Goal: Information Seeking & Learning: Learn about a topic

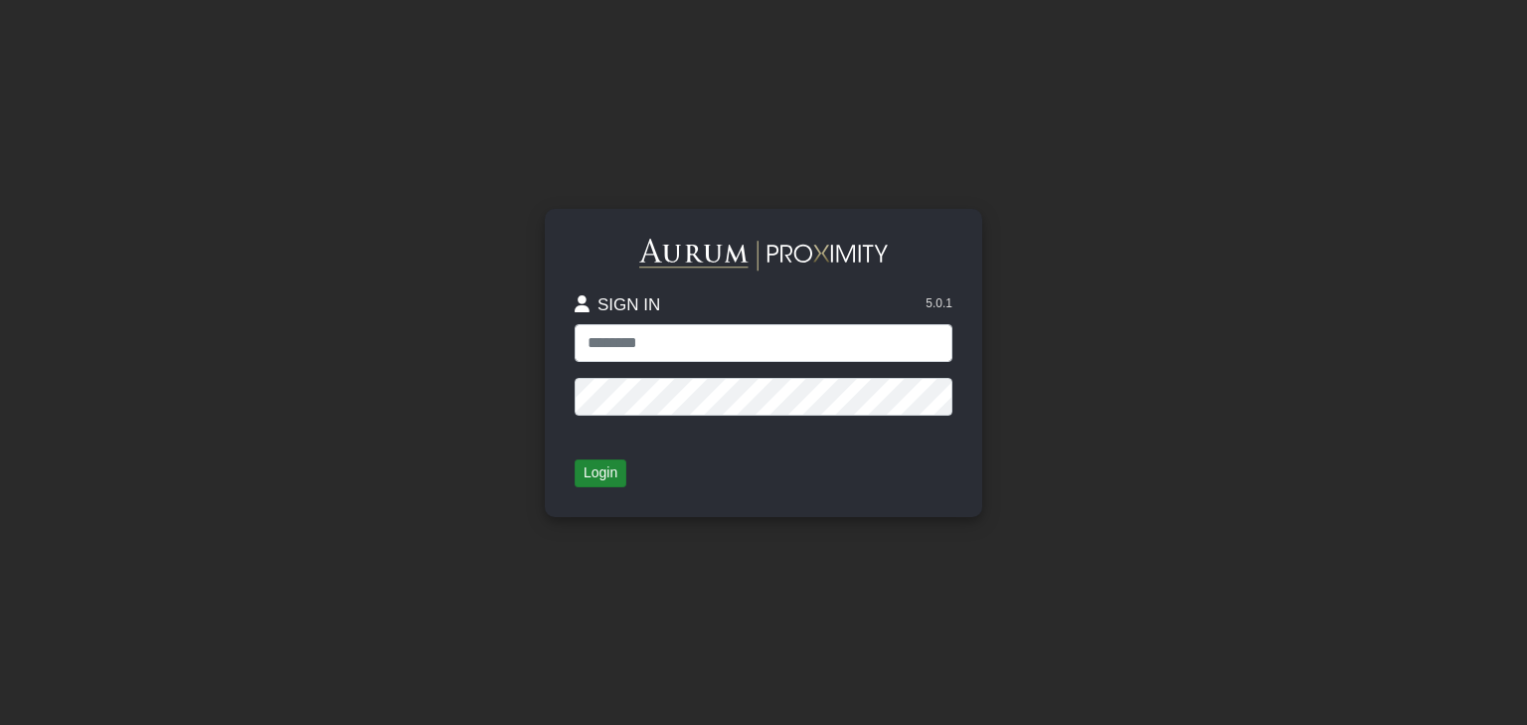
type input "**********"
click at [611, 478] on button "Login" at bounding box center [601, 473] width 52 height 28
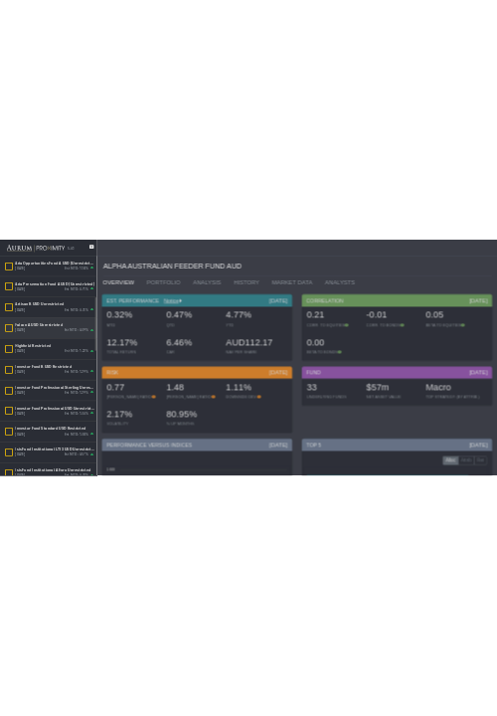
scroll to position [509, 0]
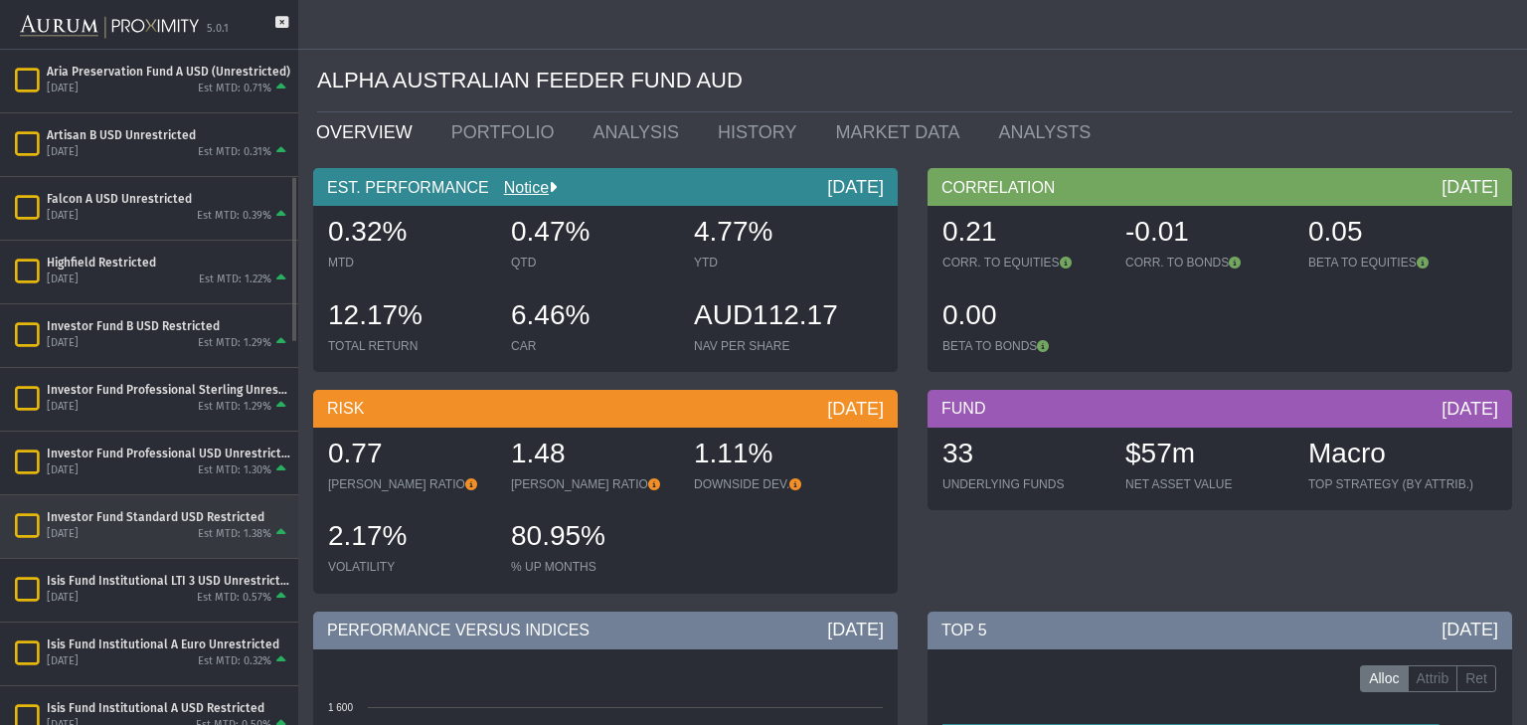
click at [132, 520] on div "Investor Fund Standard USD Restricted" at bounding box center [169, 517] width 244 height 16
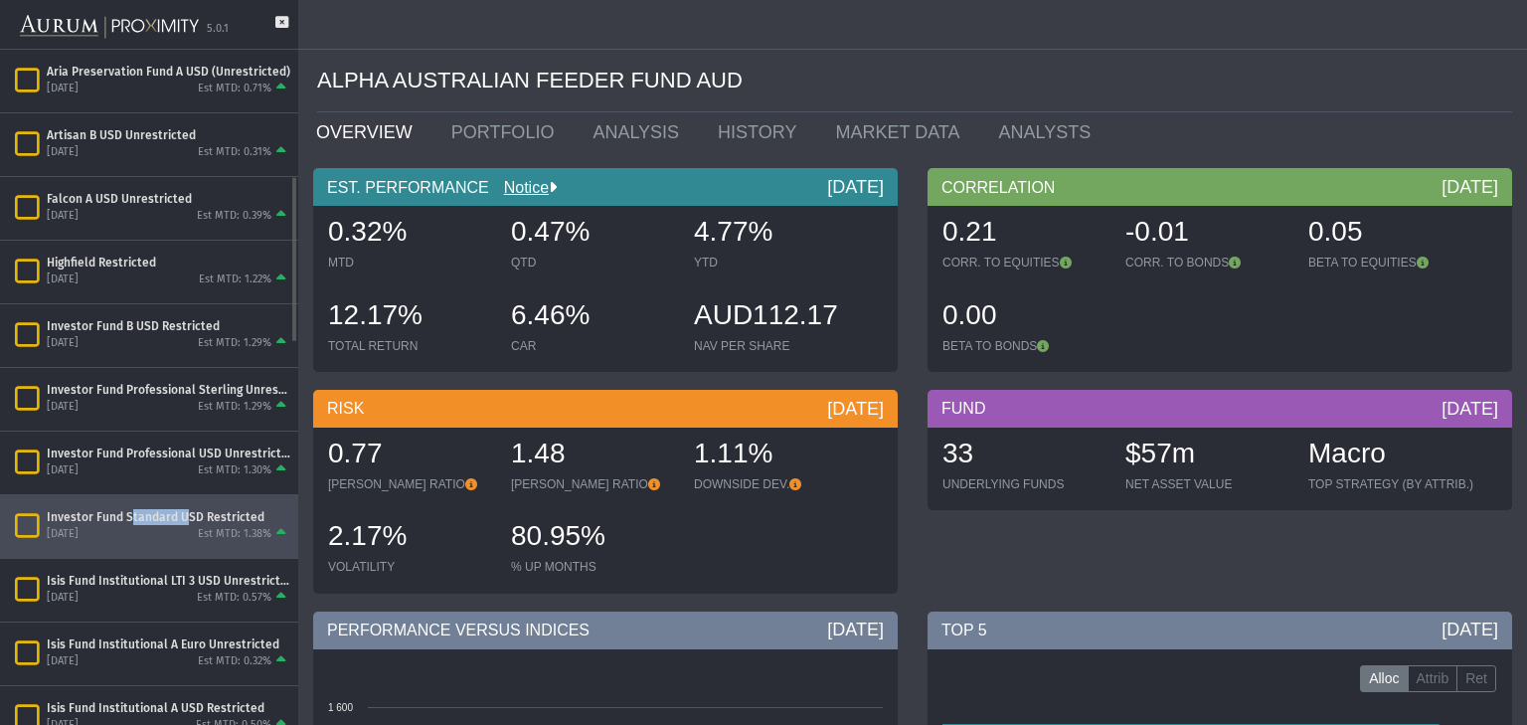
click at [132, 520] on div "Investor Fund Standard USD Restricted" at bounding box center [169, 517] width 244 height 16
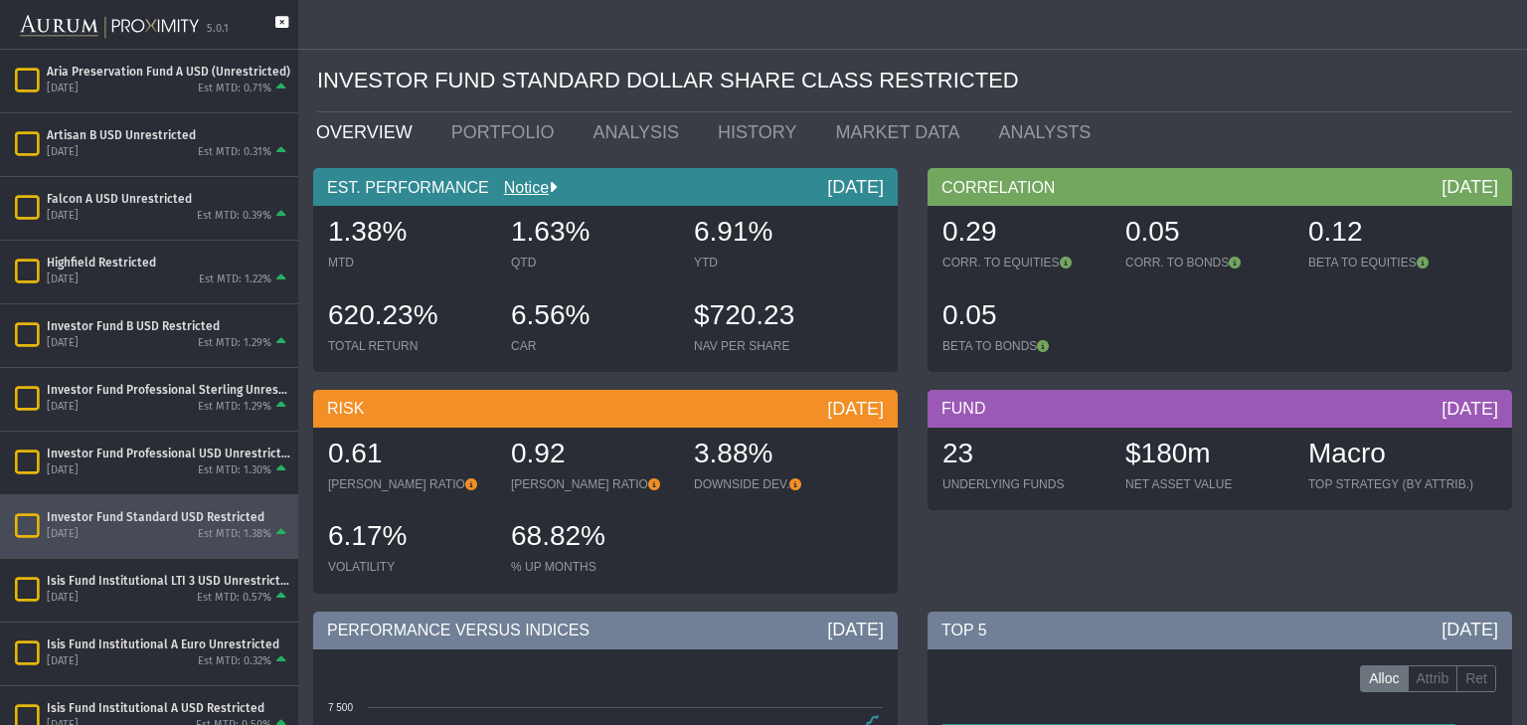
click at [281, 16] on icon at bounding box center [281, 32] width 13 height 33
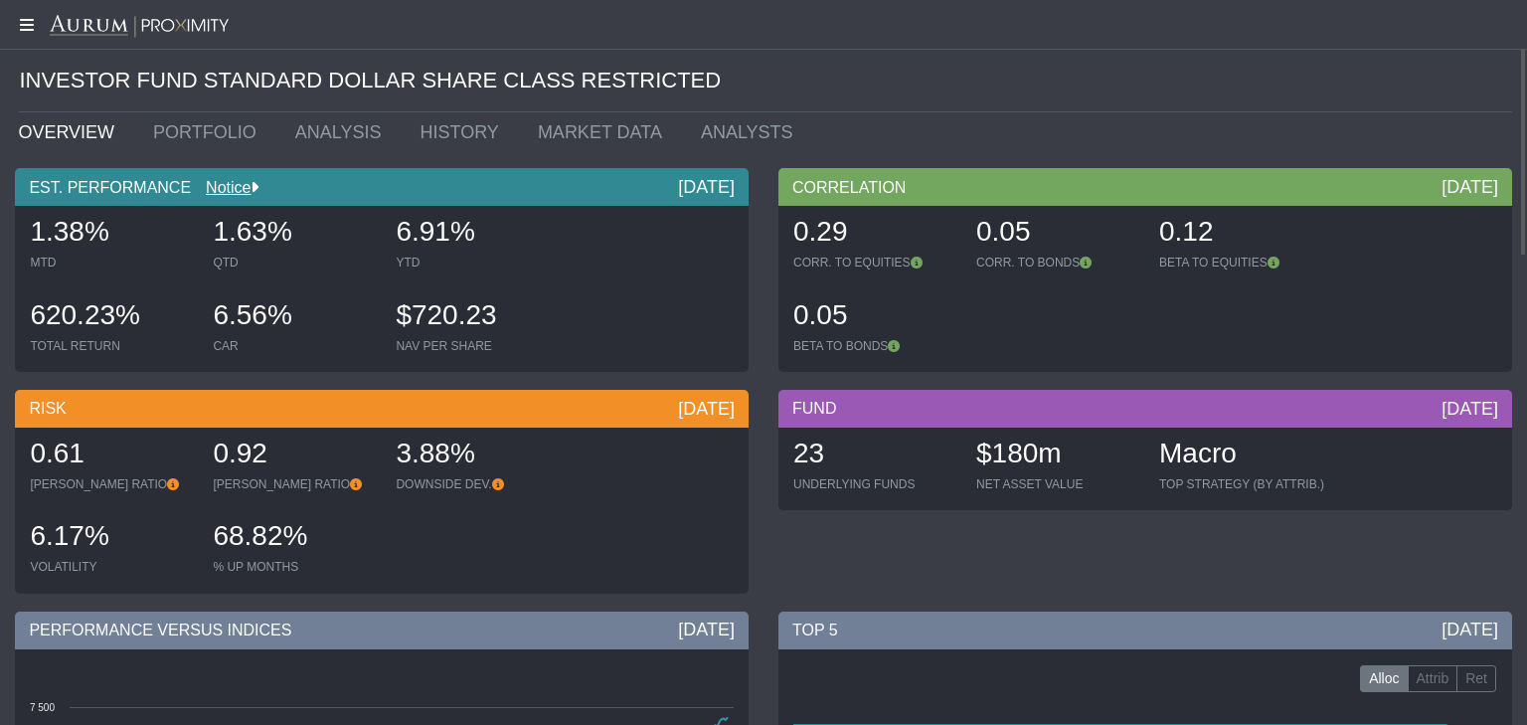
click at [24, 21] on icon at bounding box center [25, 25] width 50 height 16
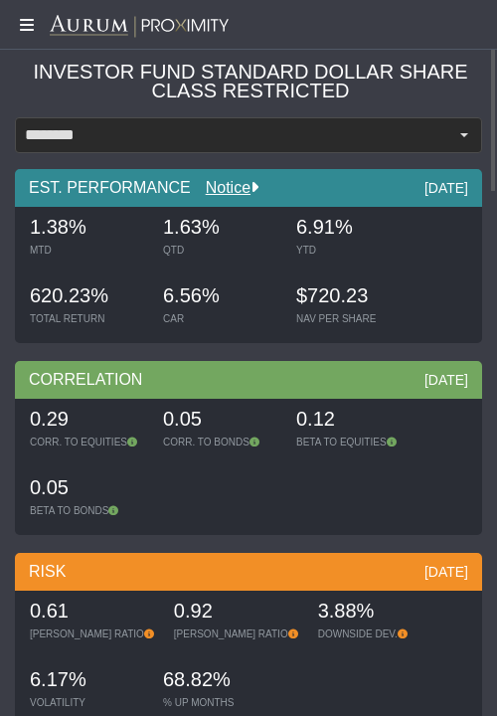
click at [26, 23] on icon at bounding box center [25, 25] width 50 height 16
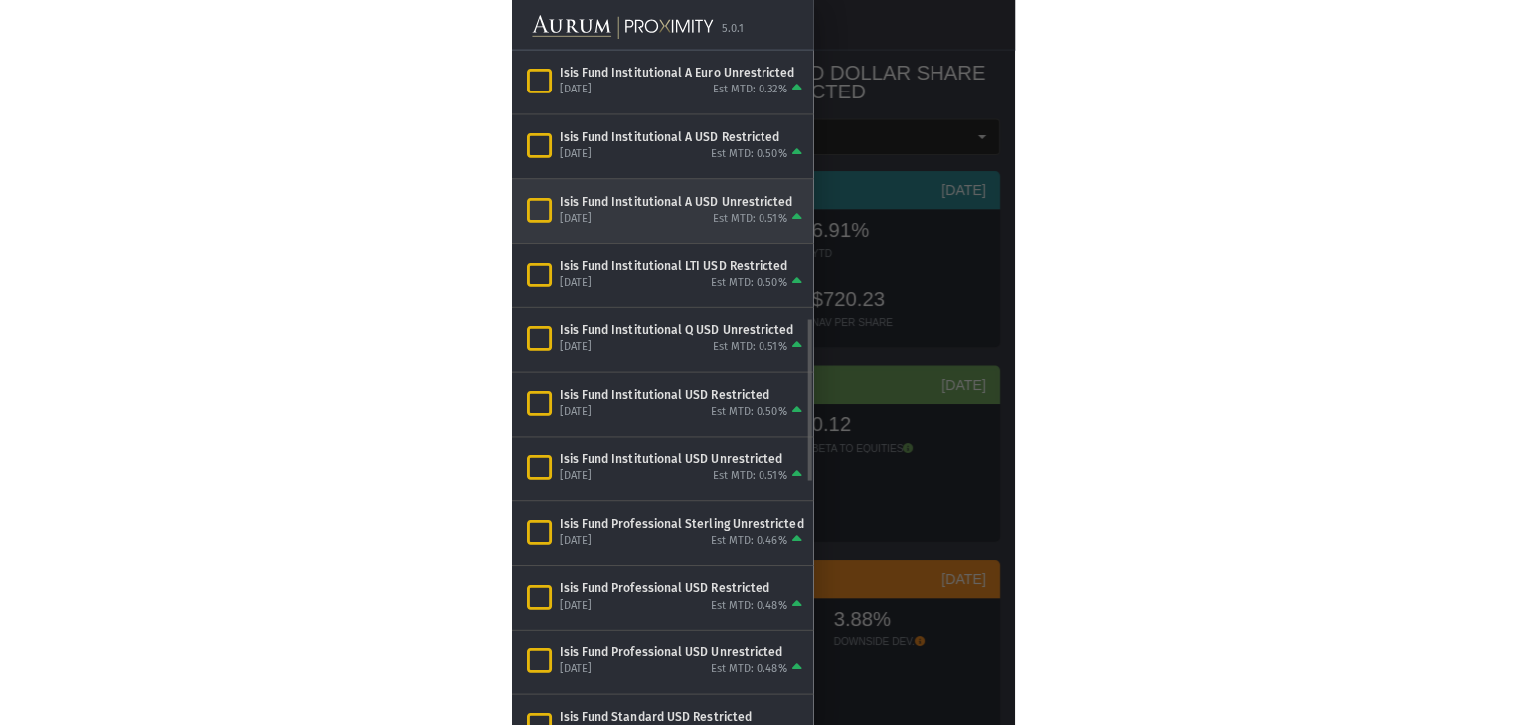
scroll to position [1146, 0]
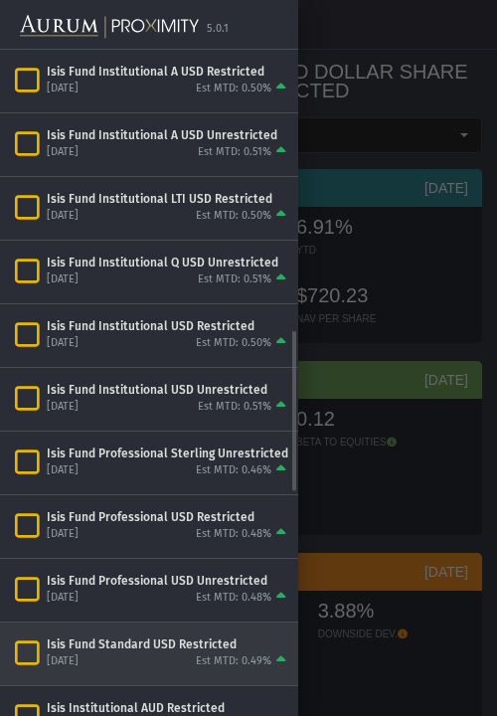
click at [95, 640] on div "Isis Fund Standard USD Restricted" at bounding box center [169, 644] width 244 height 16
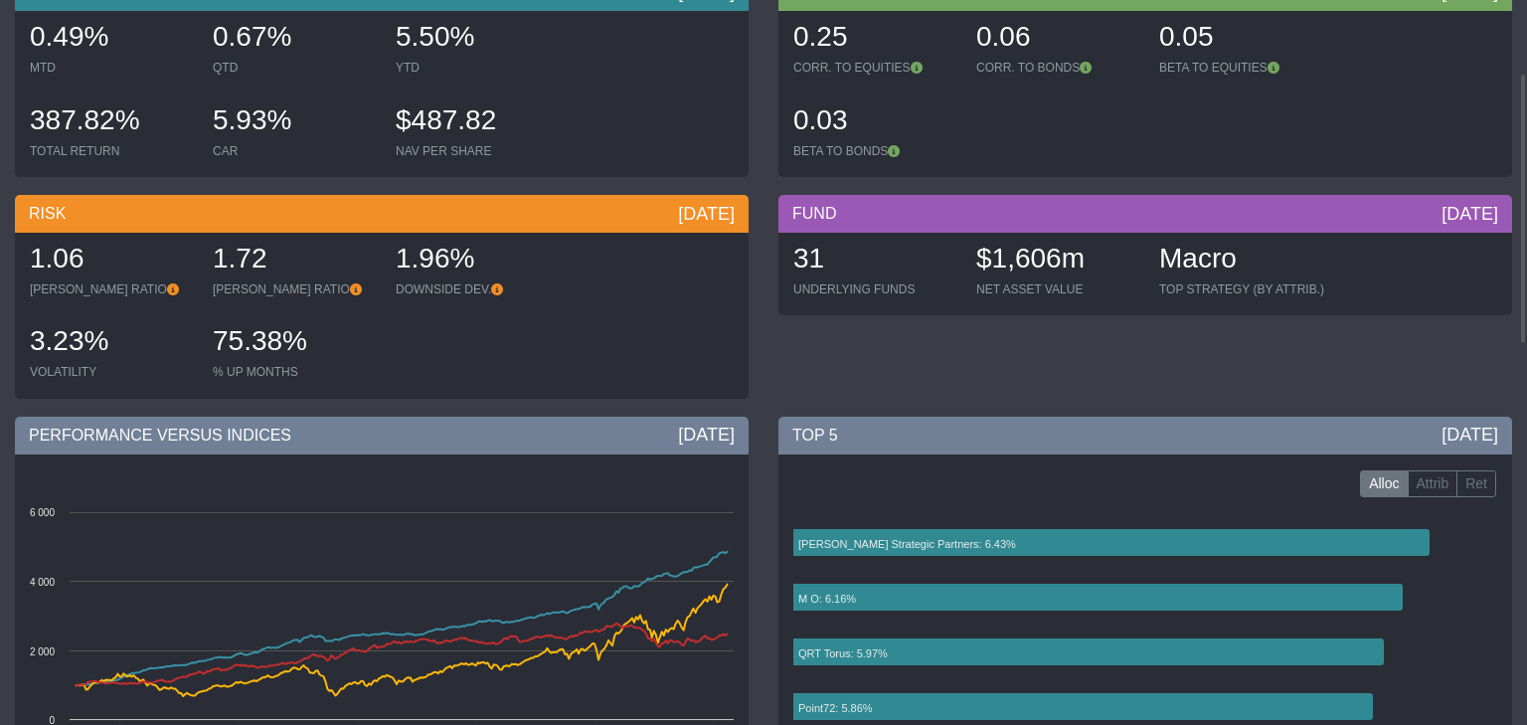
scroll to position [4, 0]
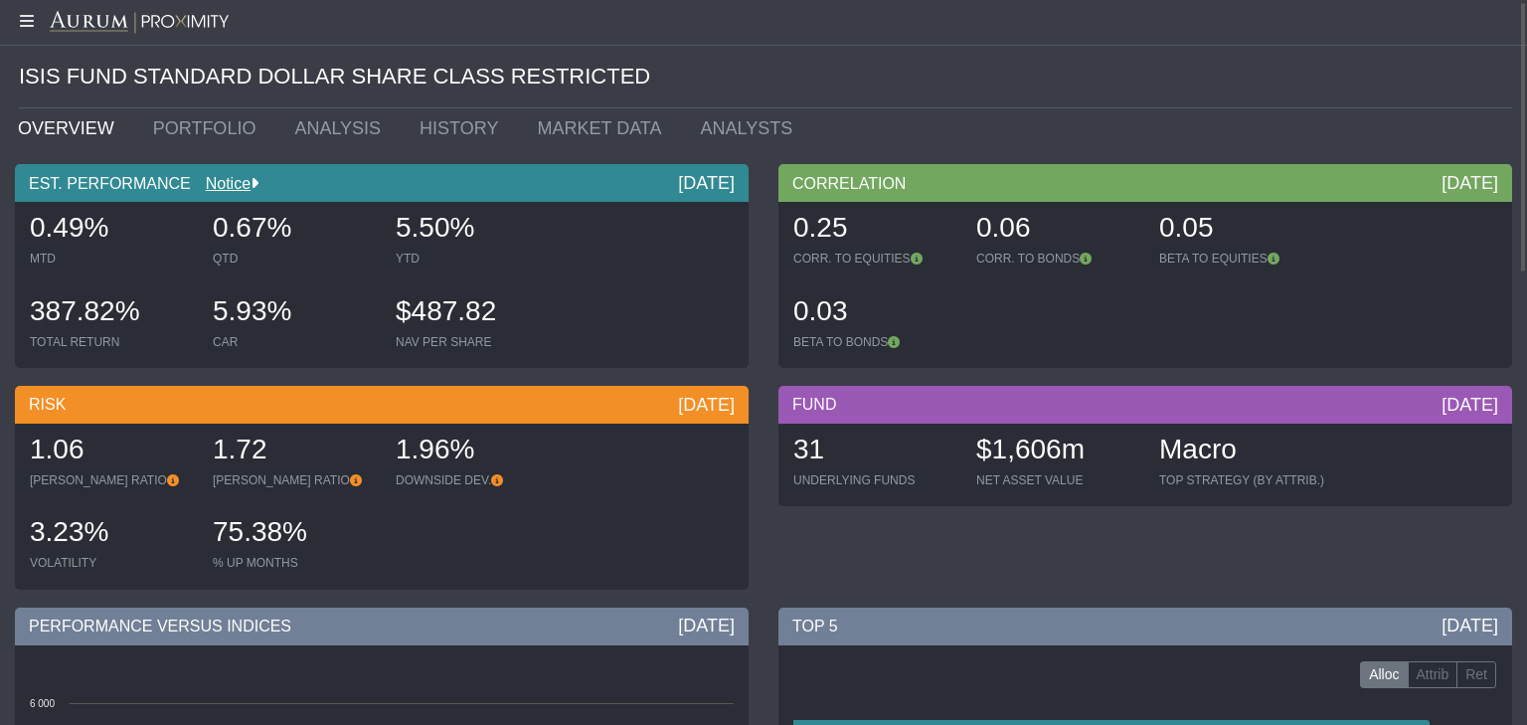
click at [1017, 457] on div "$1,606m" at bounding box center [1057, 452] width 163 height 42
click at [815, 455] on div "31" at bounding box center [875, 452] width 163 height 42
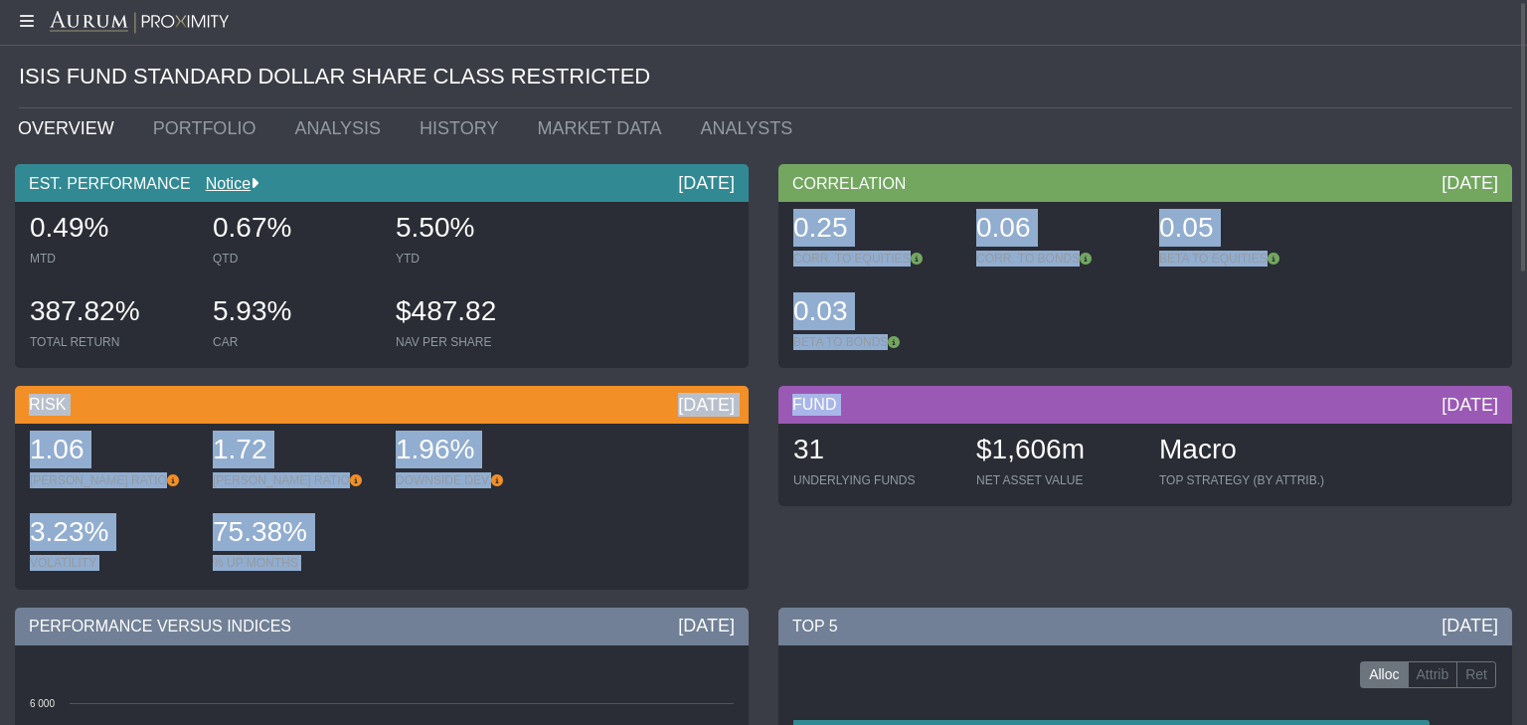
drag, startPoint x: 830, startPoint y: 231, endPoint x: 1194, endPoint y: 383, distance: 394.5
click at [1194, 383] on div "EST. PERFORMANCE Notice [DATE] 0.49% MTD 0.67% QTD 5.50% YTD 387.82% TOTAL RETU…" at bounding box center [763, 377] width 1527 height 443
click at [1136, 350] on div "0.25 CORR. TO EQUITIES 0.06 CORR. TO BONDS 0.05 BETA TO EQUITIES 0.03 BETA TO B…" at bounding box center [1146, 285] width 724 height 166
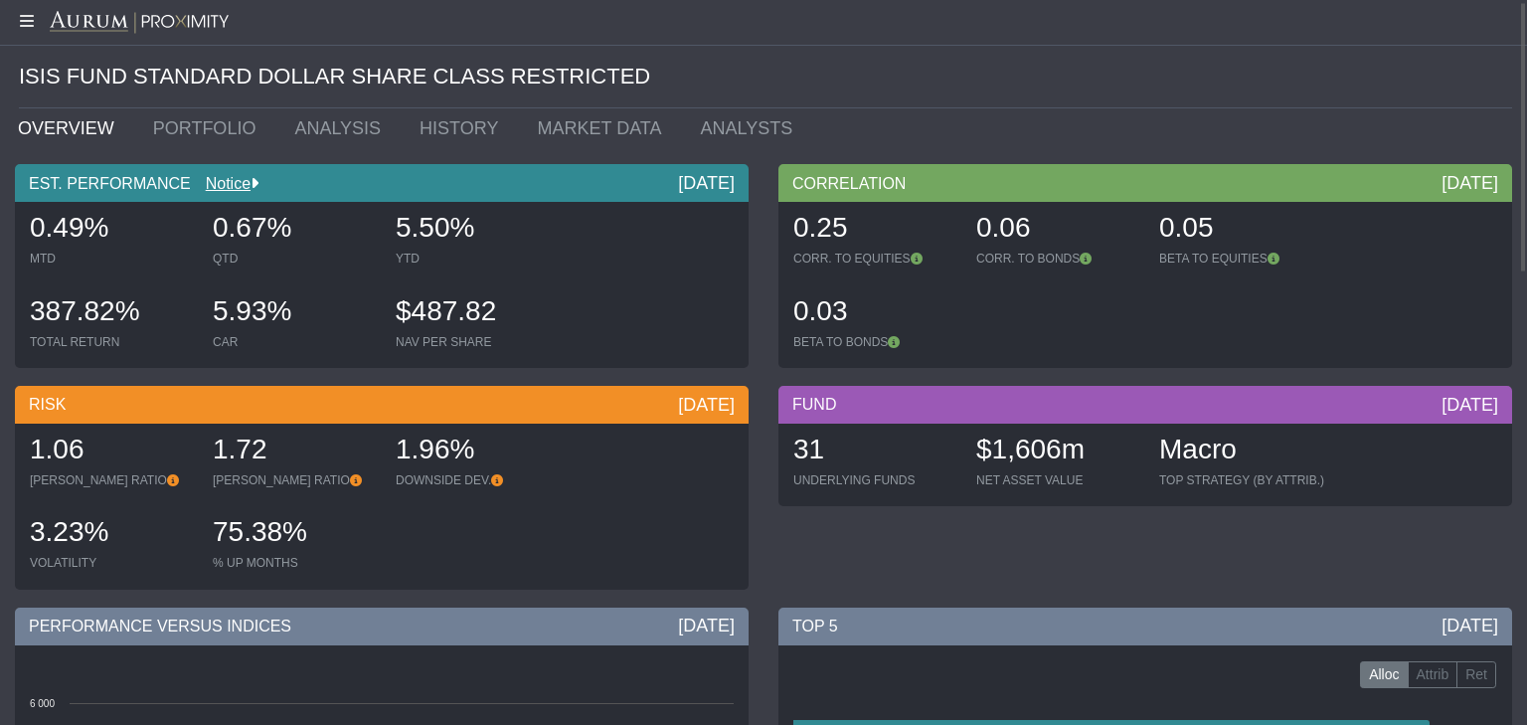
click at [1173, 223] on div "0.05" at bounding box center [1240, 230] width 163 height 42
click at [813, 319] on div "0.03" at bounding box center [875, 313] width 163 height 42
drag, startPoint x: 35, startPoint y: 536, endPoint x: 107, endPoint y: 533, distance: 72.7
click at [107, 533] on div "3.23%" at bounding box center [111, 534] width 163 height 42
drag, startPoint x: 211, startPoint y: 533, endPoint x: 326, endPoint y: 532, distance: 115.4
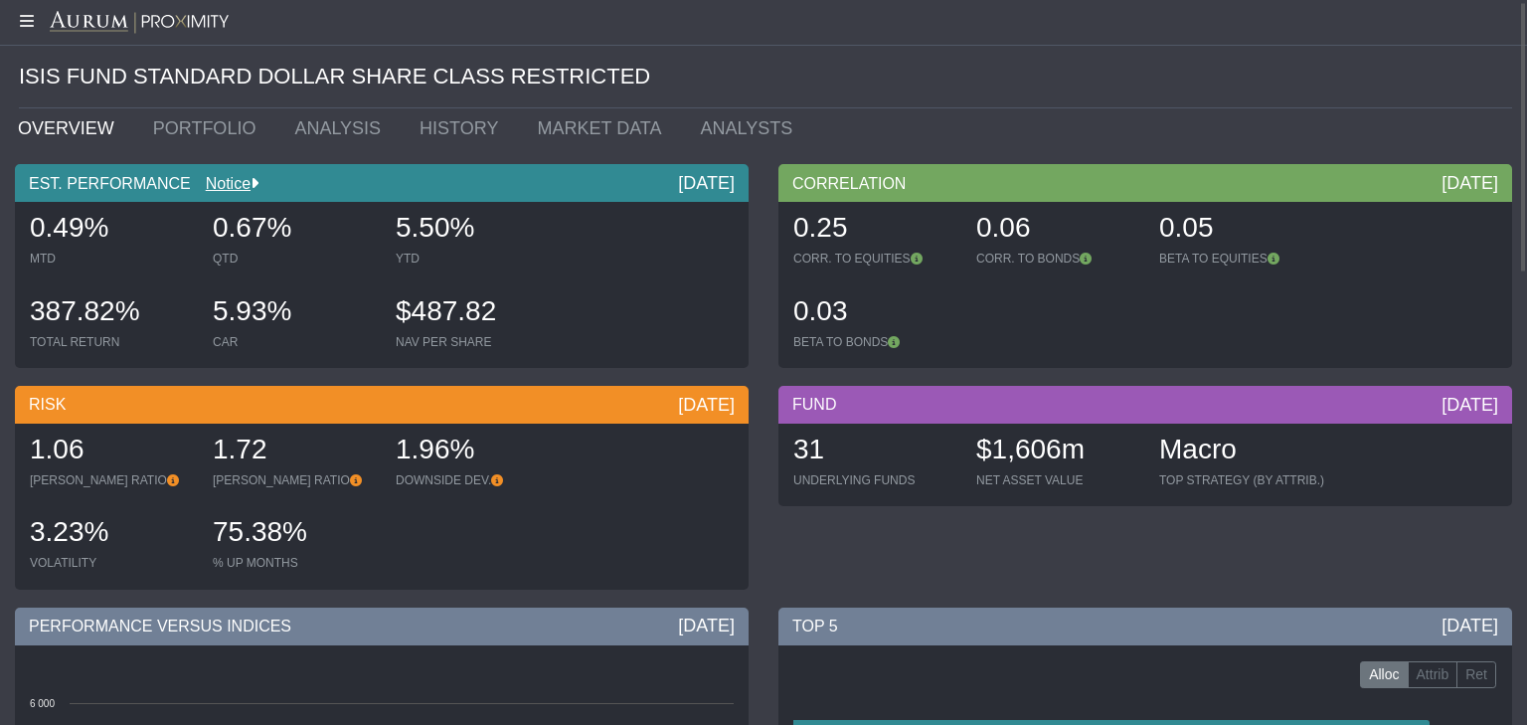
click at [326, 532] on div "75.38% % UP MONTHS" at bounding box center [294, 543] width 179 height 71
click at [323, 131] on link "ANALYSIS" at bounding box center [341, 128] width 125 height 40
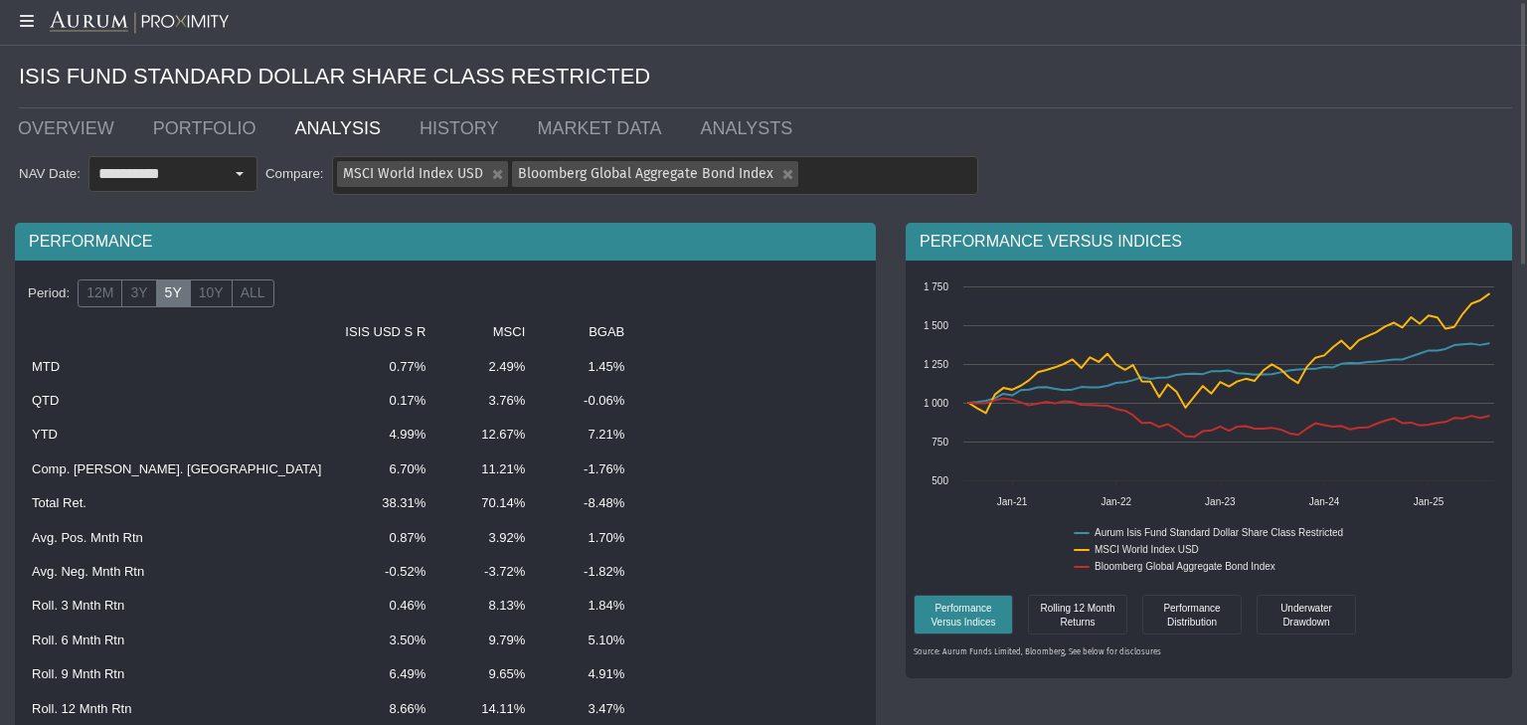
drag, startPoint x: 255, startPoint y: 477, endPoint x: 296, endPoint y: 470, distance: 42.3
click at [333, 470] on td "6.70%" at bounding box center [385, 469] width 104 height 34
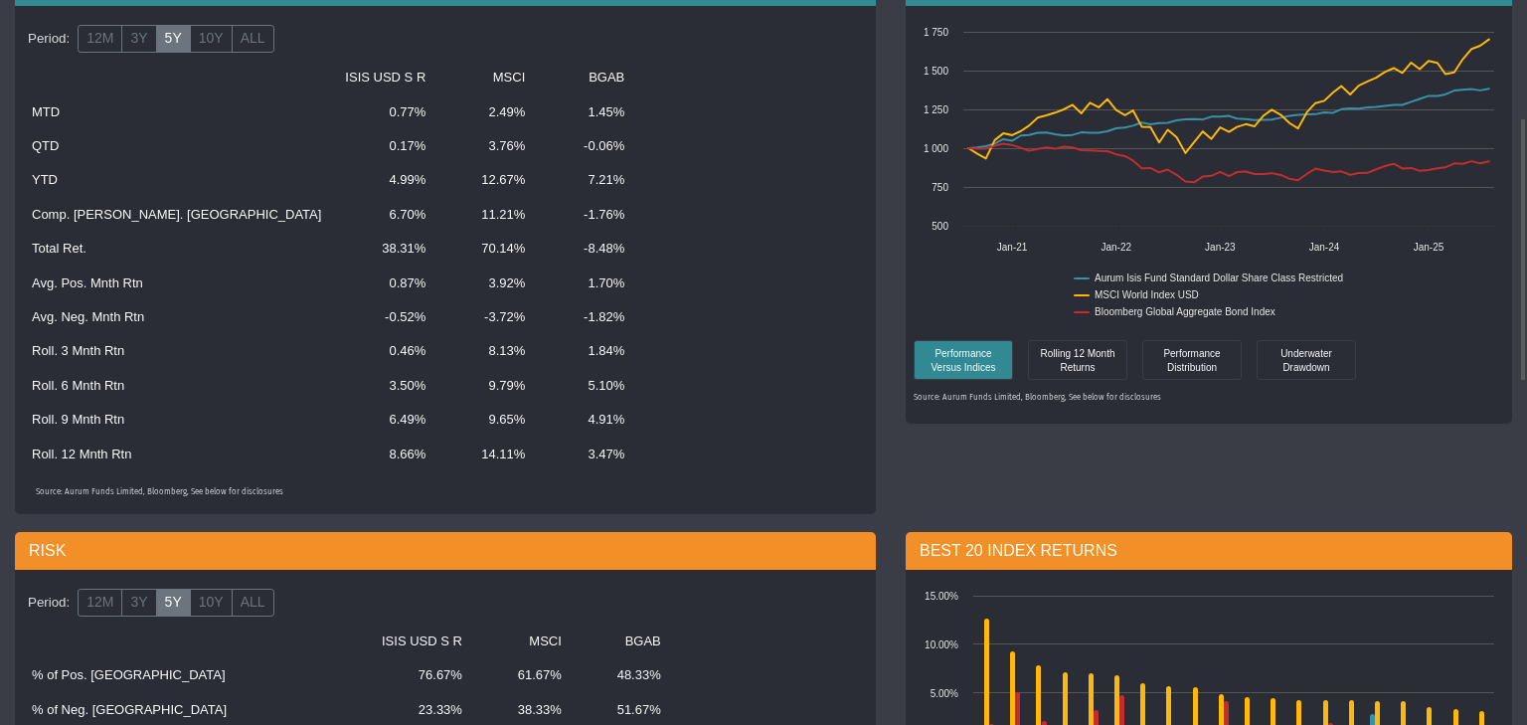
scroll to position [449, 0]
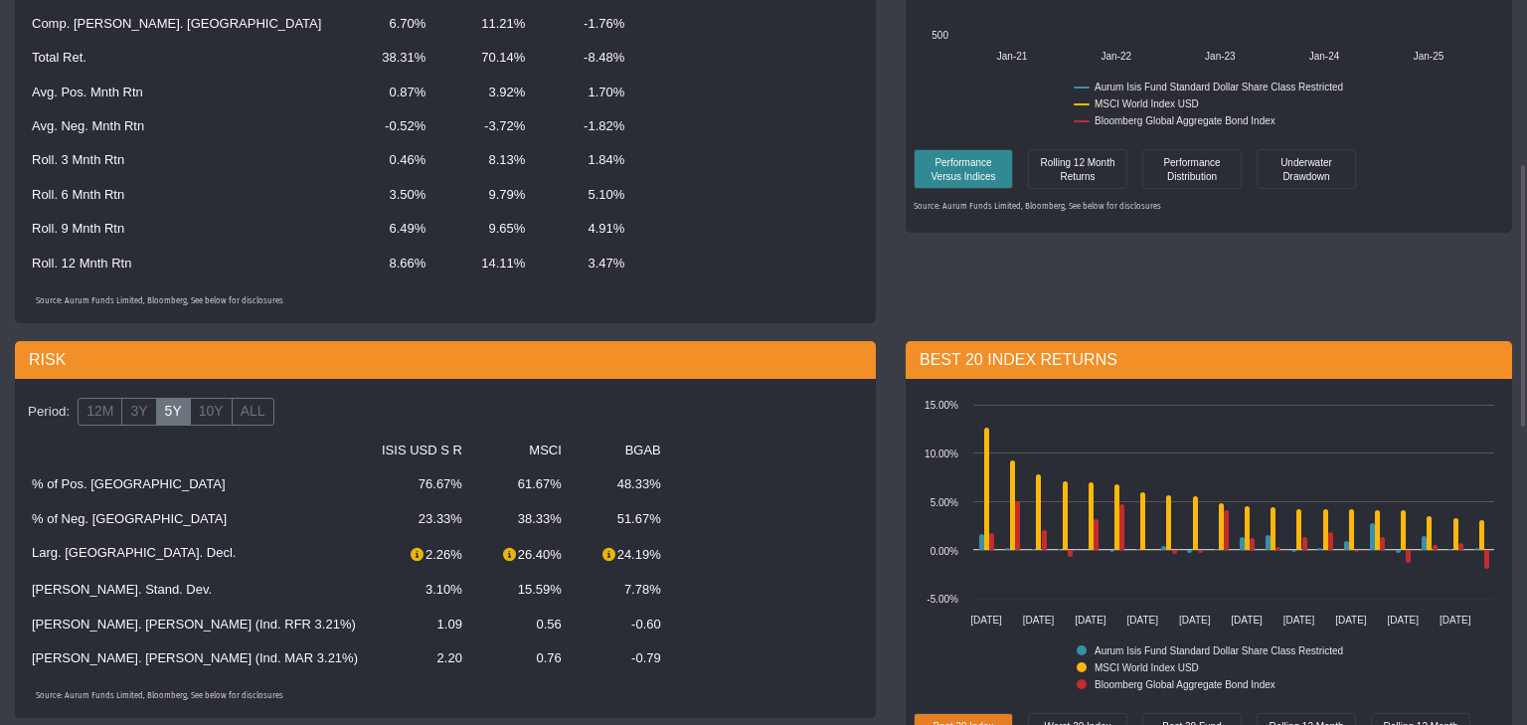
drag, startPoint x: 259, startPoint y: 487, endPoint x: 304, endPoint y: 486, distance: 45.8
click at [370, 486] on td "76.67%" at bounding box center [422, 484] width 104 height 34
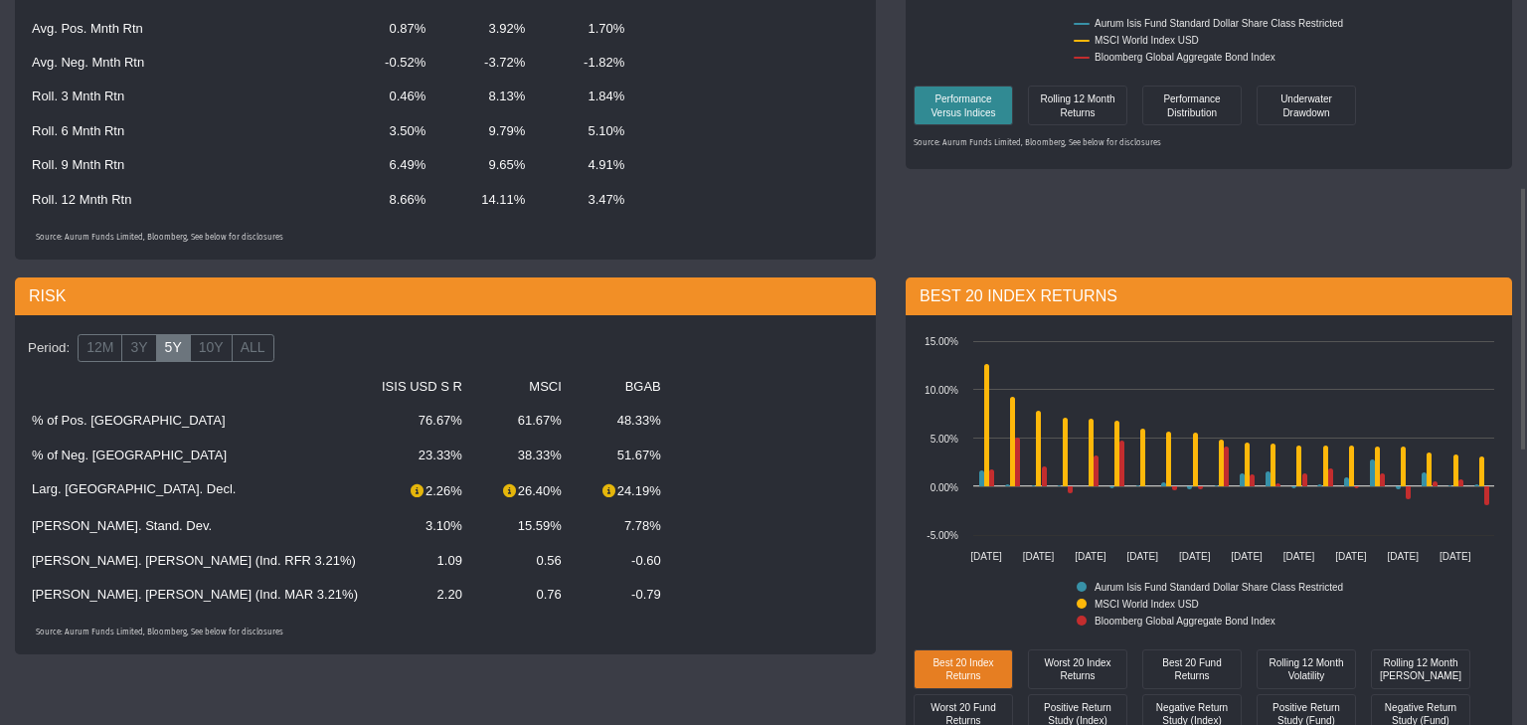
drag, startPoint x: 266, startPoint y: 533, endPoint x: 302, endPoint y: 526, distance: 36.5
click at [370, 526] on td "3.10%" at bounding box center [422, 526] width 104 height 34
drag, startPoint x: 280, startPoint y: 568, endPoint x: 306, endPoint y: 562, distance: 26.5
click at [370, 562] on td "1.09" at bounding box center [422, 561] width 104 height 34
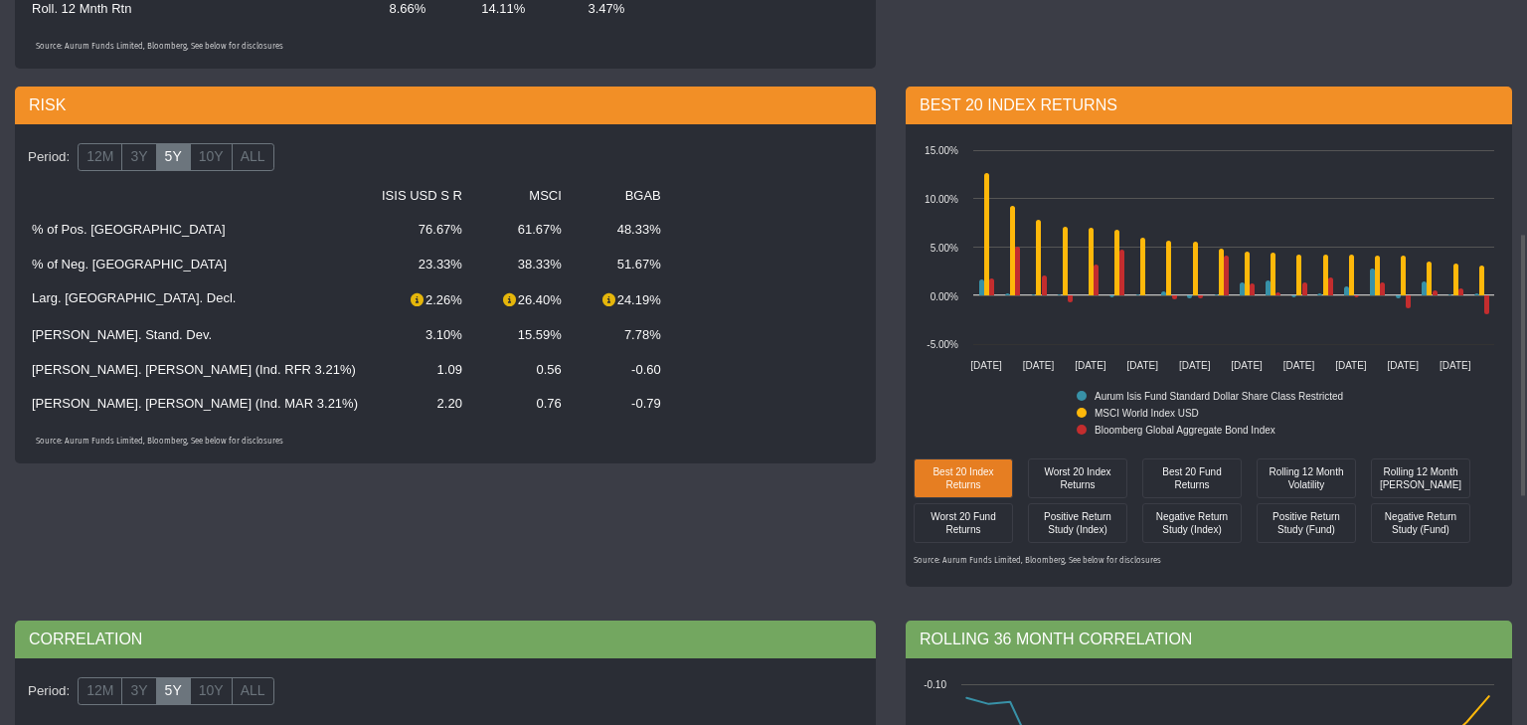
scroll to position [577, 0]
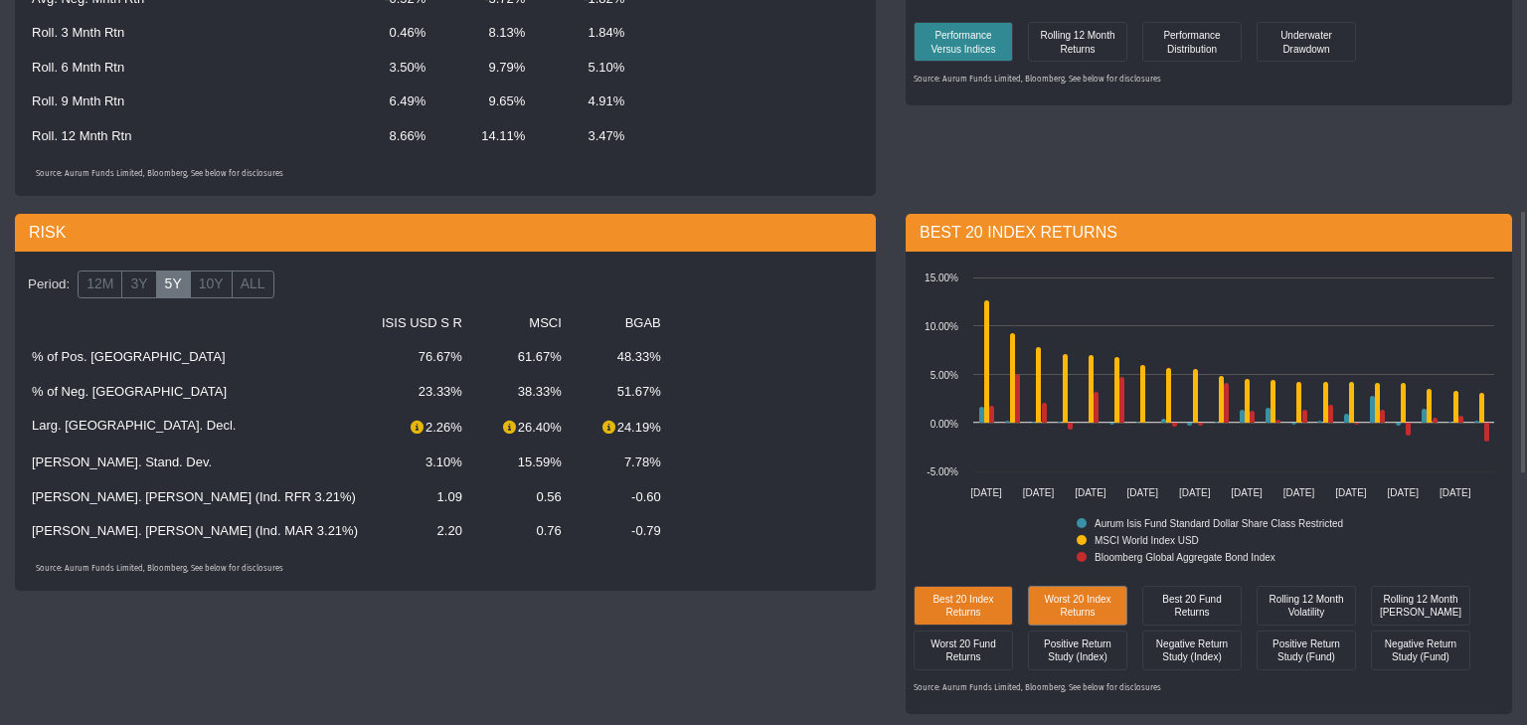
click at [1095, 609] on div "Worst 20 Index Returns" at bounding box center [1077, 605] width 89 height 29
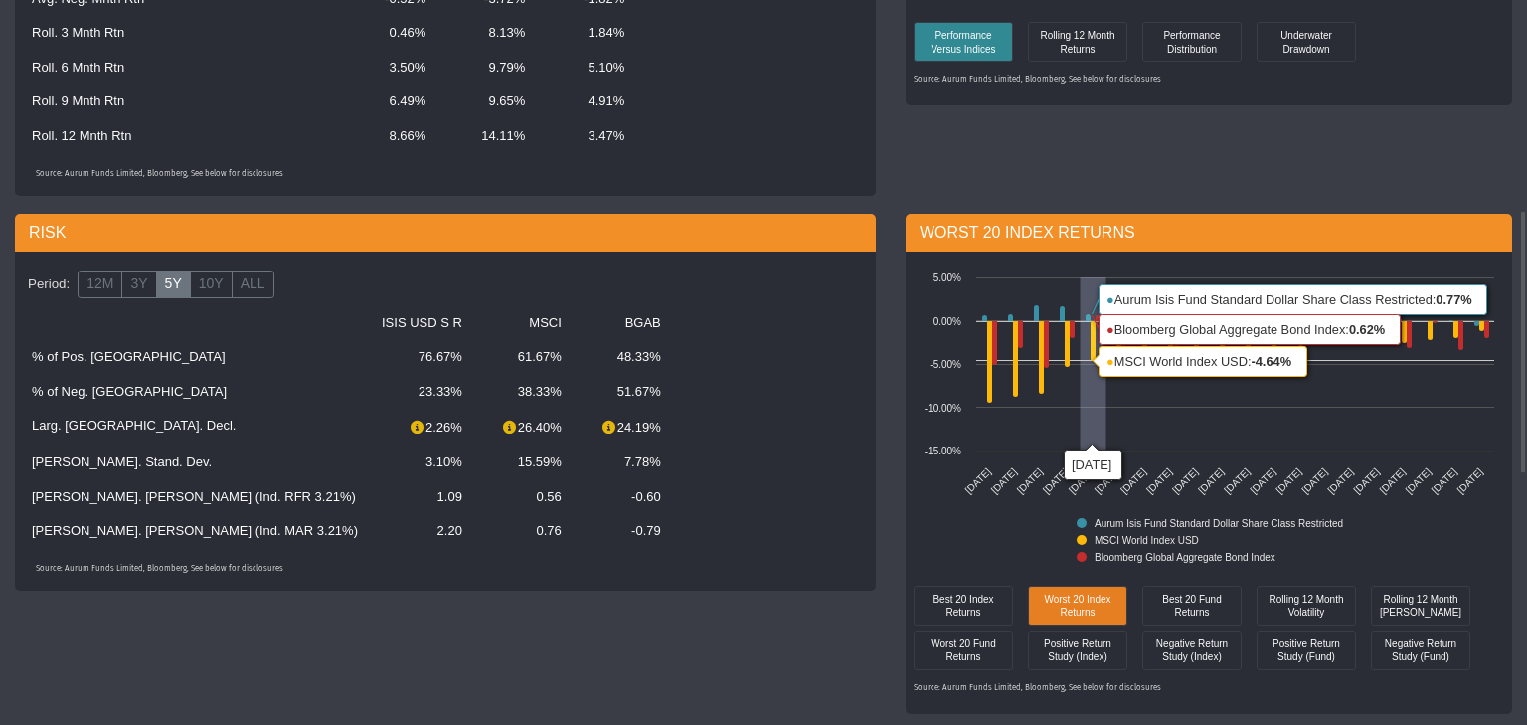
click at [1095, 362] on icon at bounding box center [1201, 361] width 214 height 30
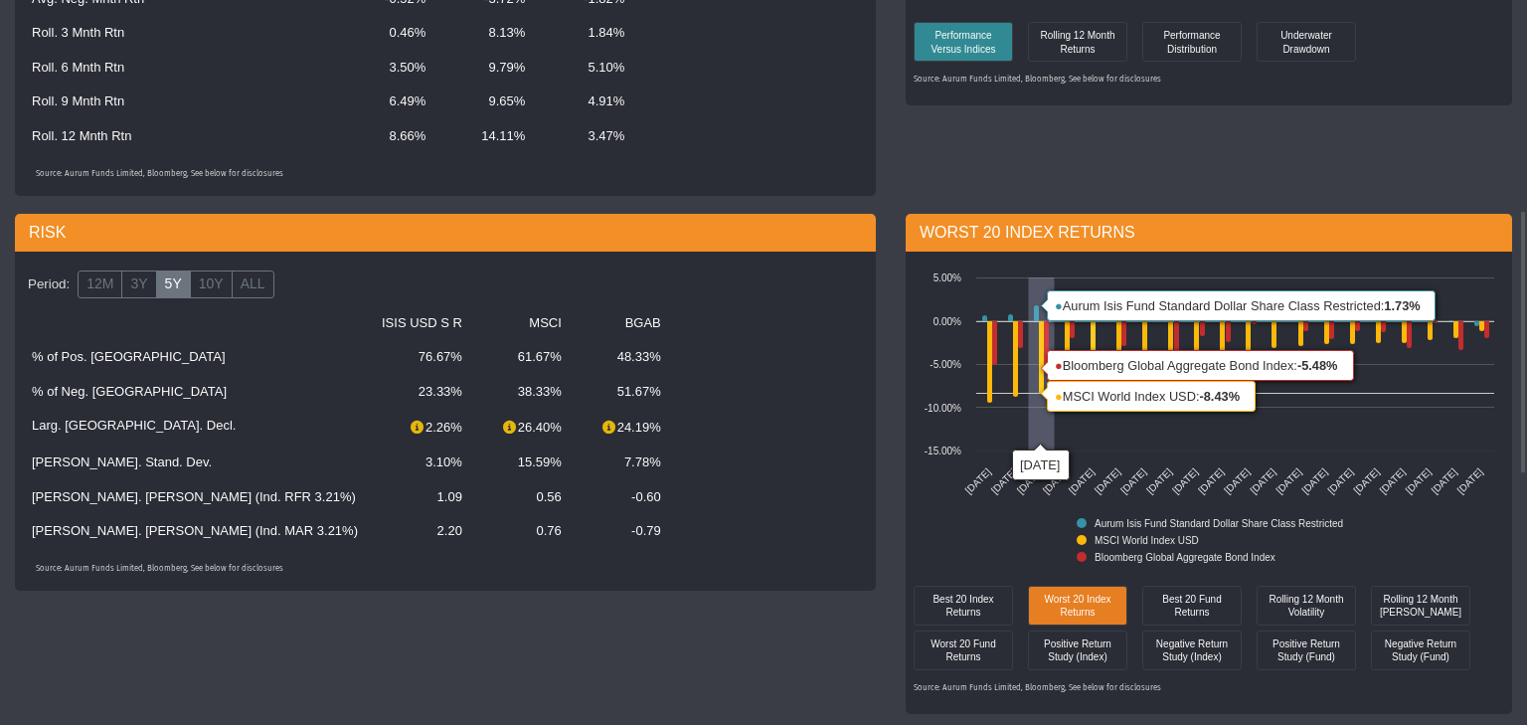
click at [1037, 415] on rect at bounding box center [1209, 426] width 591 height 318
click at [954, 529] on rect at bounding box center [1209, 426] width 591 height 318
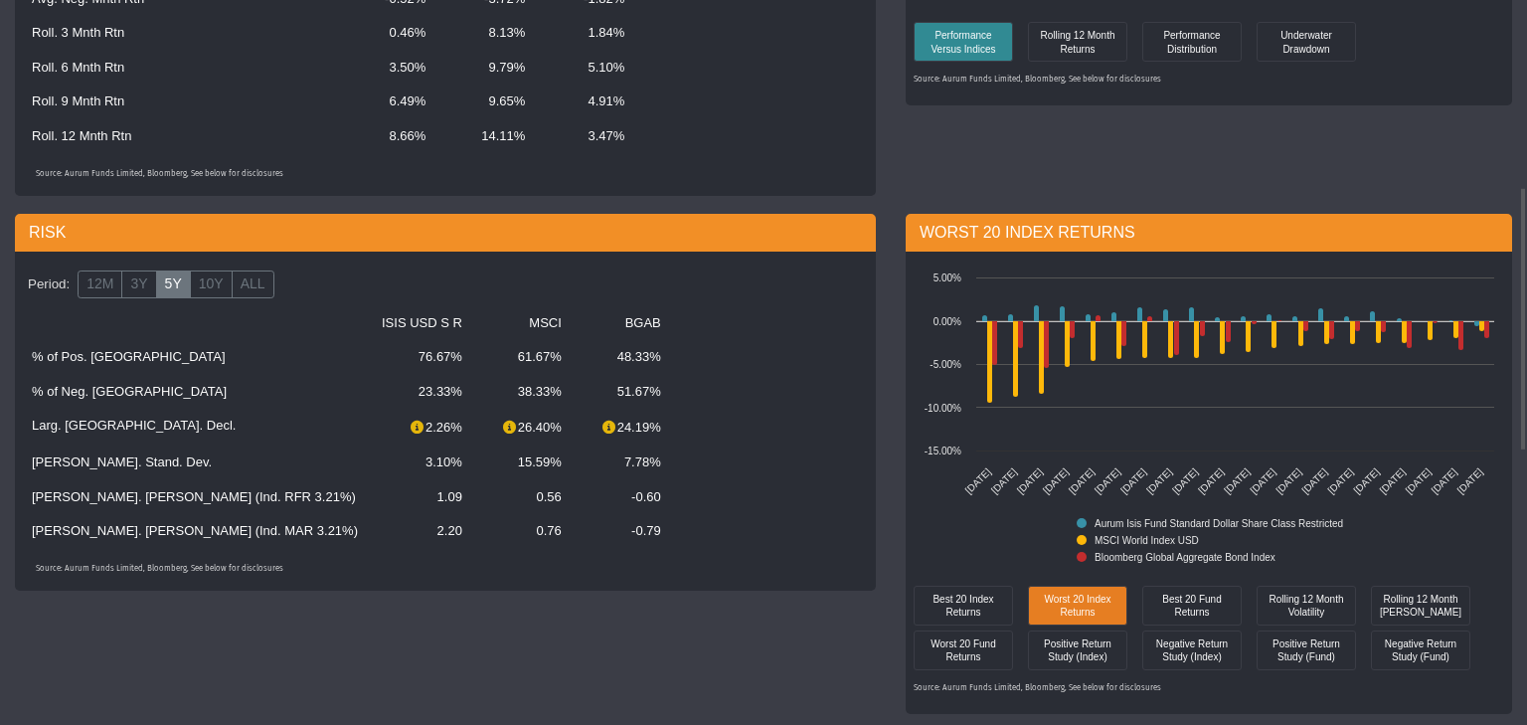
scroll to position [322, 0]
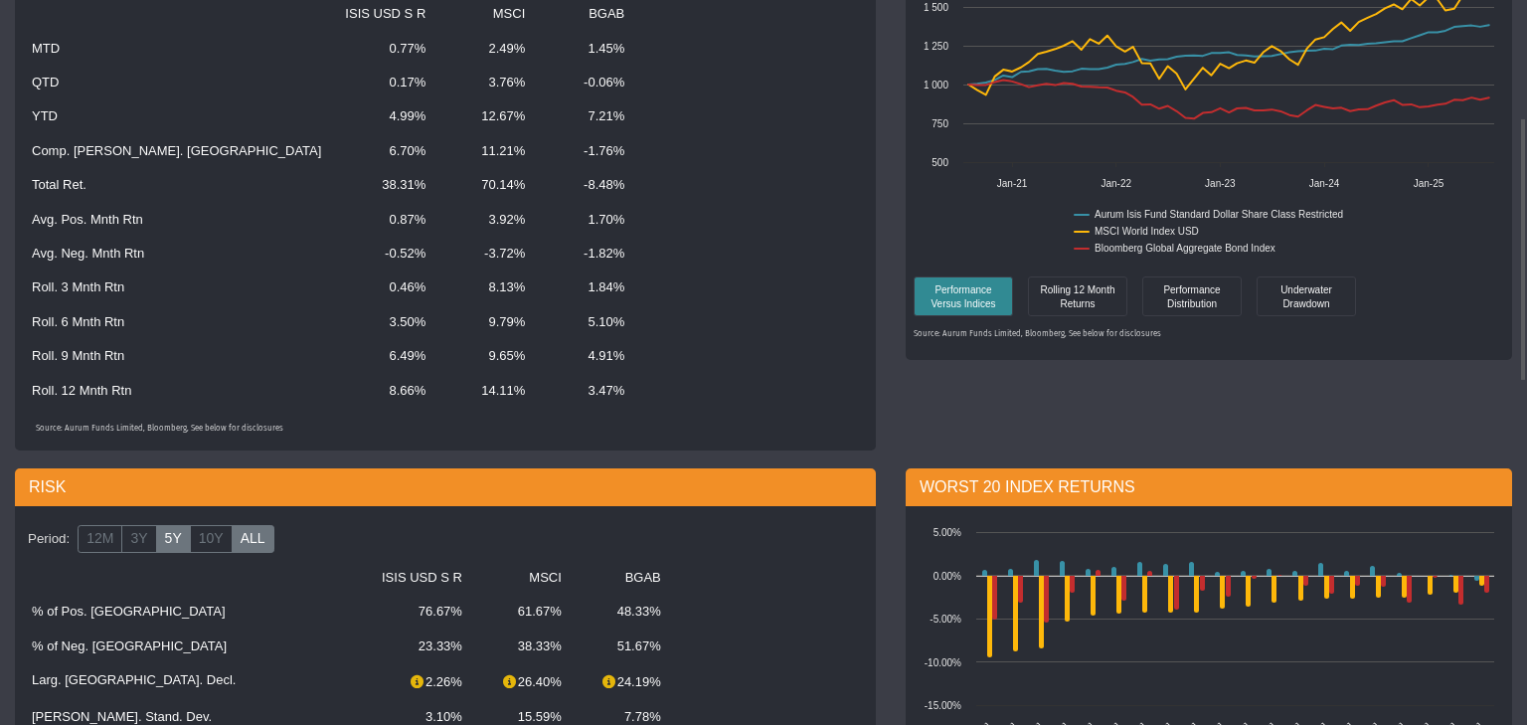
click at [247, 545] on label "ALL" at bounding box center [253, 539] width 43 height 28
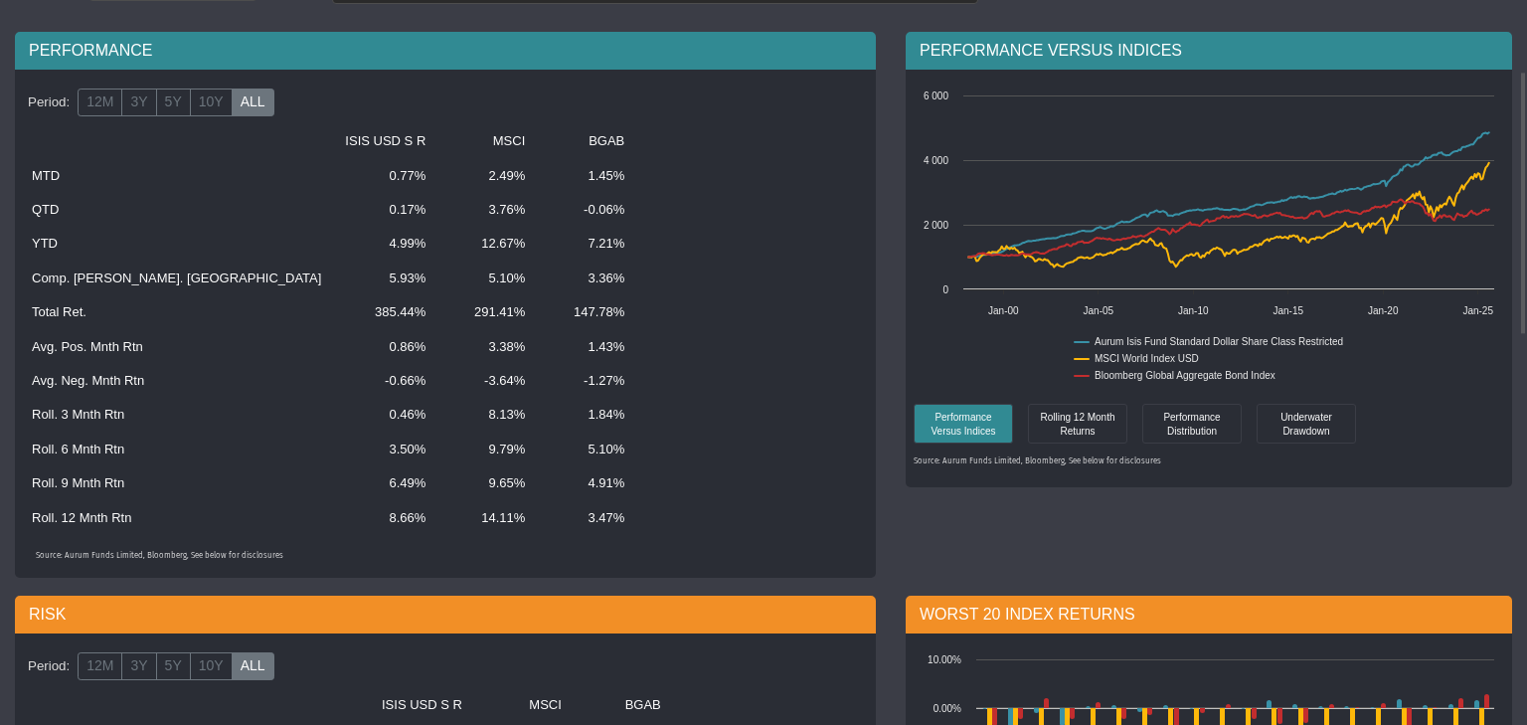
scroll to position [131, 0]
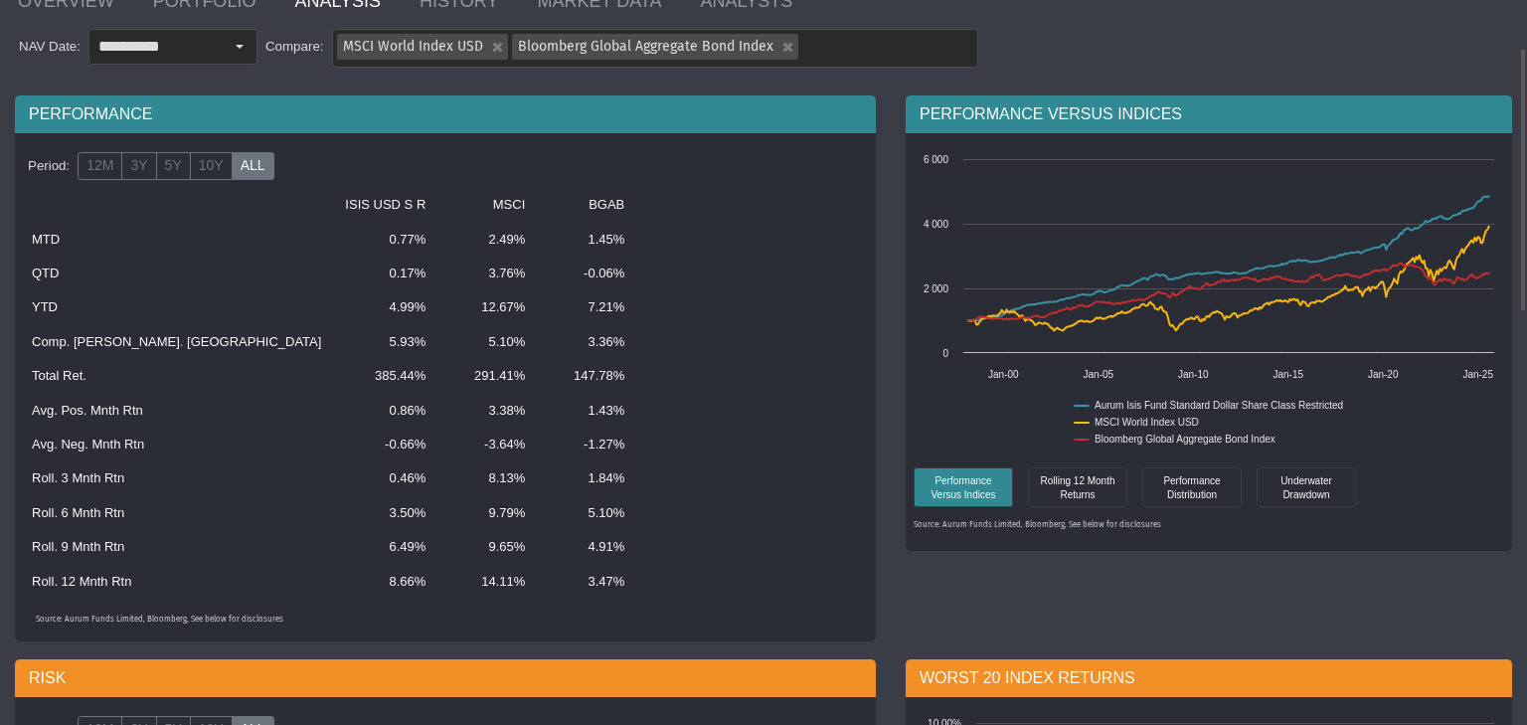
click at [333, 350] on td "5.93%" at bounding box center [385, 342] width 104 height 34
drag, startPoint x: 255, startPoint y: 349, endPoint x: 281, endPoint y: 344, distance: 27.3
click at [333, 344] on td "5.93%" at bounding box center [385, 342] width 104 height 34
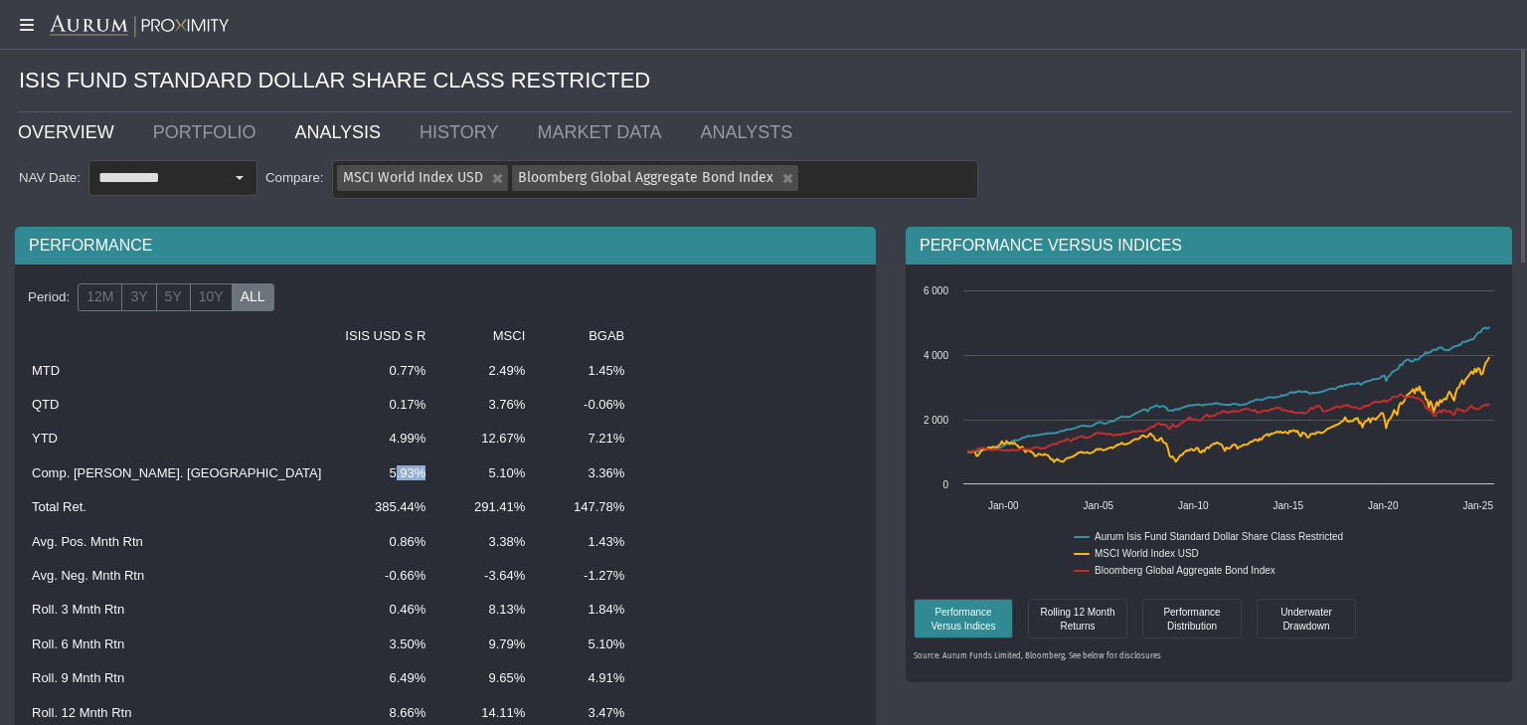
click at [96, 134] on link "OVERVIEW" at bounding box center [70, 132] width 135 height 40
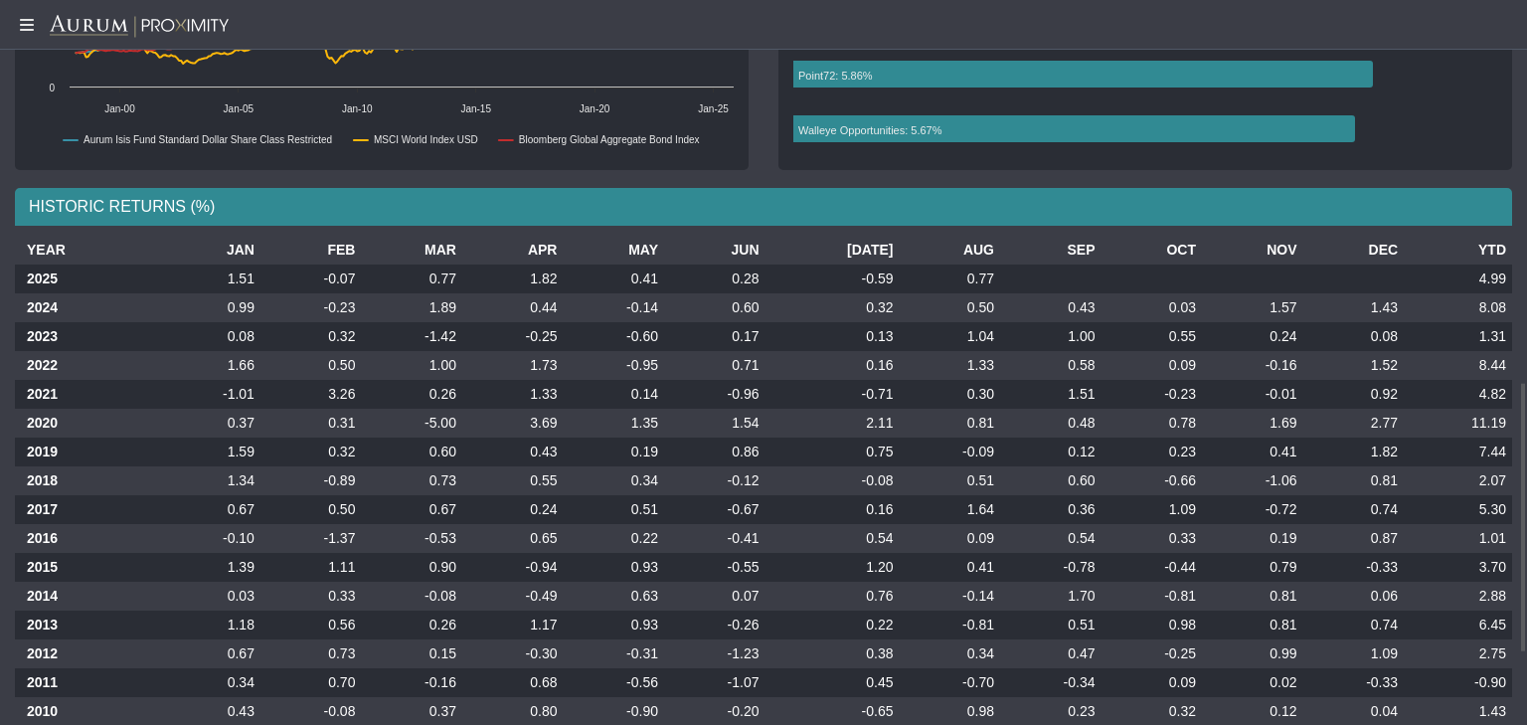
scroll to position [1018, 0]
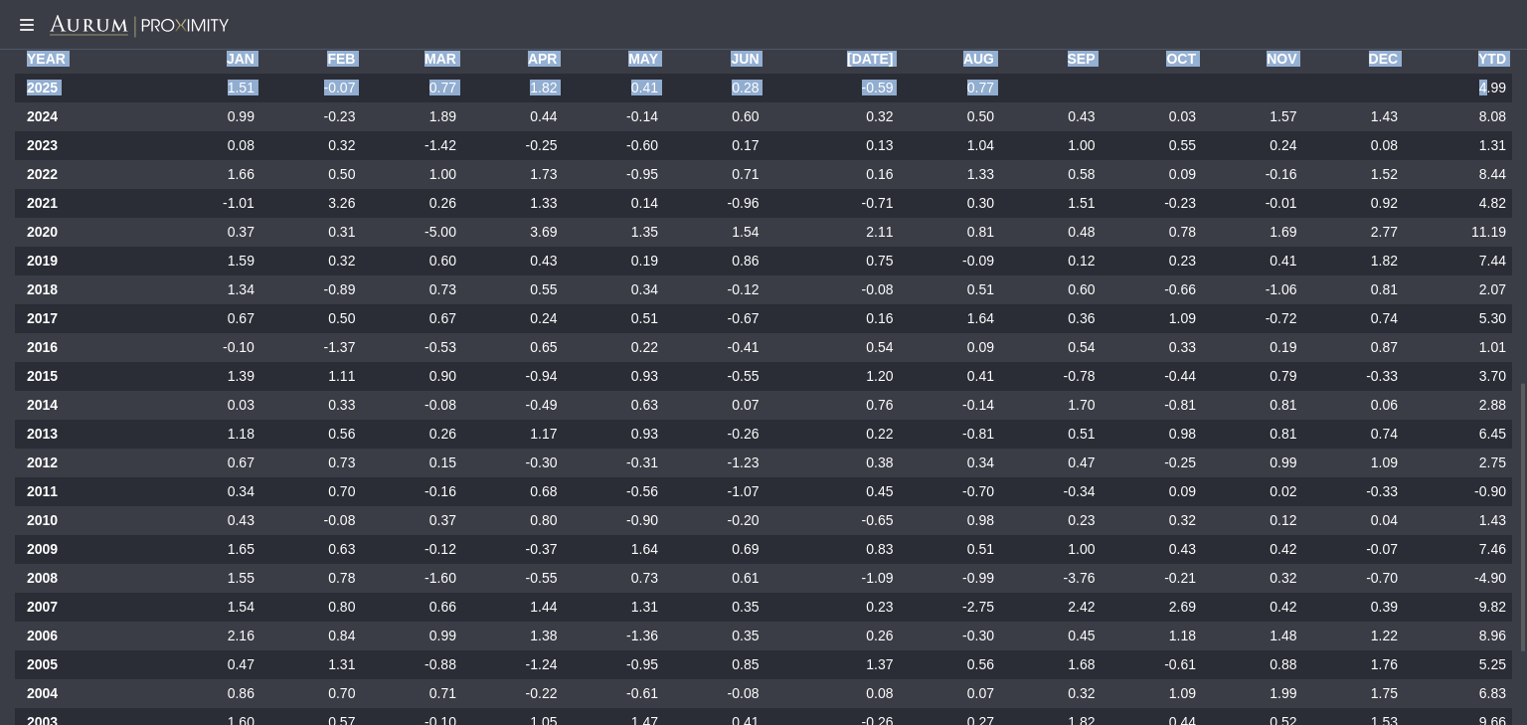
drag, startPoint x: 1485, startPoint y: 90, endPoint x: 1518, endPoint y: 75, distance: 37.4
click at [1518, 75] on div "YEAR JAN FEB MAR APR MAY JUN [DATE] AUG SEP OCT NOV DEC YTD 2025 1.51 -0.07 0.7…" at bounding box center [763, 471] width 1527 height 852
click at [1432, 133] on td "1.31" at bounding box center [1458, 145] width 108 height 29
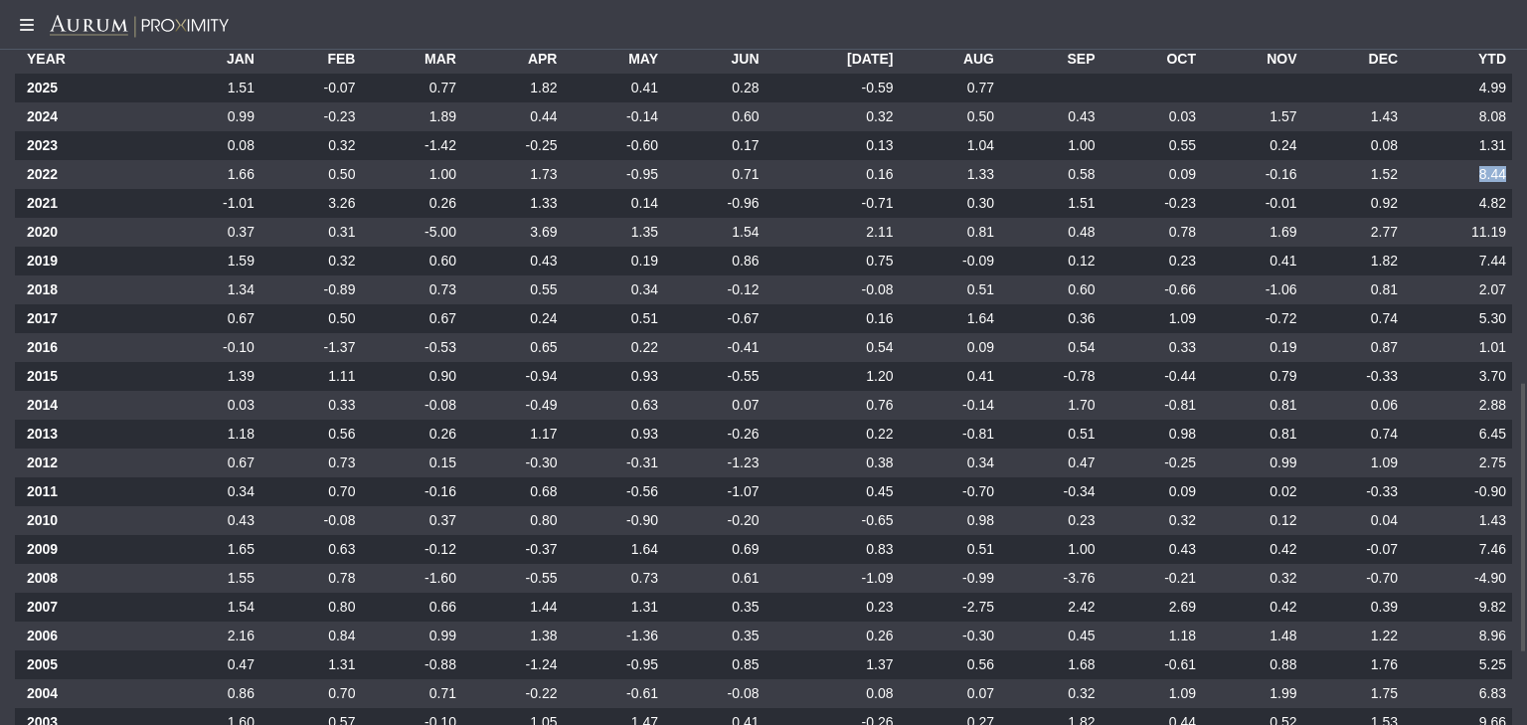
drag, startPoint x: 1484, startPoint y: 171, endPoint x: 1511, endPoint y: 175, distance: 28.1
click at [1511, 175] on td "8.44" at bounding box center [1458, 174] width 108 height 29
drag, startPoint x: 432, startPoint y: 235, endPoint x: 470, endPoint y: 230, distance: 39.1
click at [470, 230] on tr "2020 0.37 0.31 -5.00 3.69 1.35 1.54 2.11 0.81 0.48 0.78 1.69 2.77 11.19" at bounding box center [764, 232] width 1498 height 29
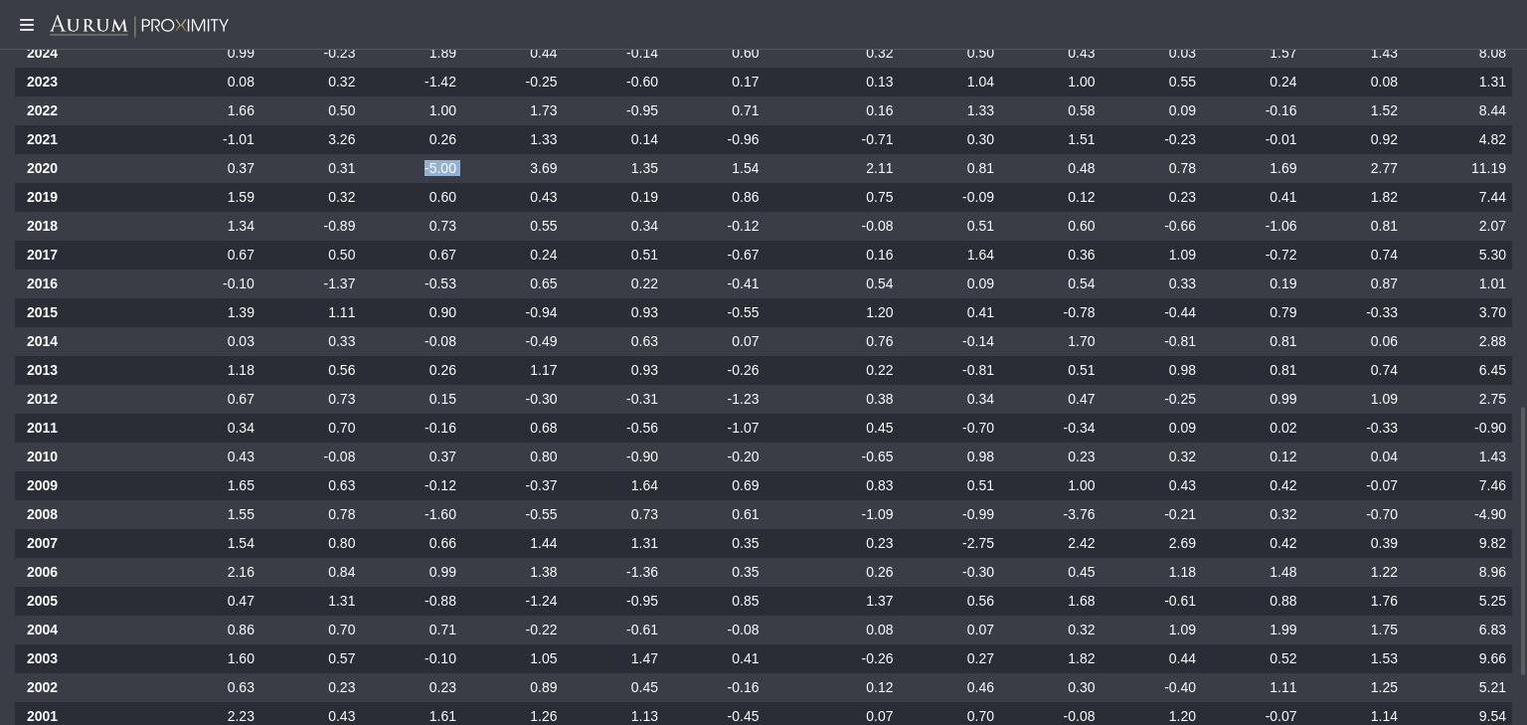
click at [459, 171] on td "-5.00" at bounding box center [411, 168] width 101 height 29
drag, startPoint x: 1053, startPoint y: 513, endPoint x: 1095, endPoint y: 513, distance: 41.8
click at [1095, 513] on tr "2008 1.55 0.78 -1.60 -0.55 0.73 0.61 -1.09 -0.99 -3.76 -0.21 0.32 -0.70 -4.90" at bounding box center [764, 514] width 1498 height 29
drag, startPoint x: 1476, startPoint y: 430, endPoint x: 1511, endPoint y: 426, distance: 36.0
click at [1511, 426] on td "-0.90" at bounding box center [1458, 428] width 108 height 29
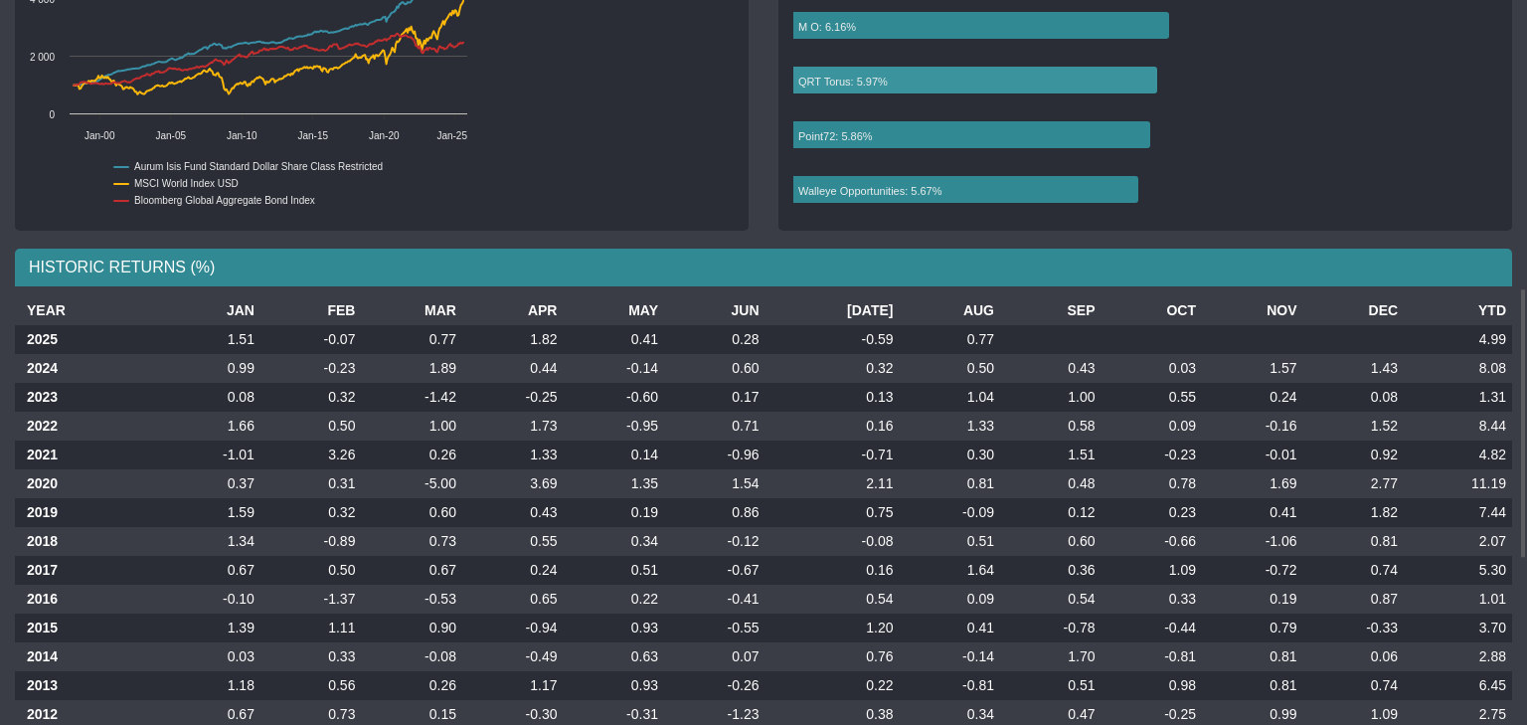
scroll to position [768, 0]
